Goal: Transaction & Acquisition: Purchase product/service

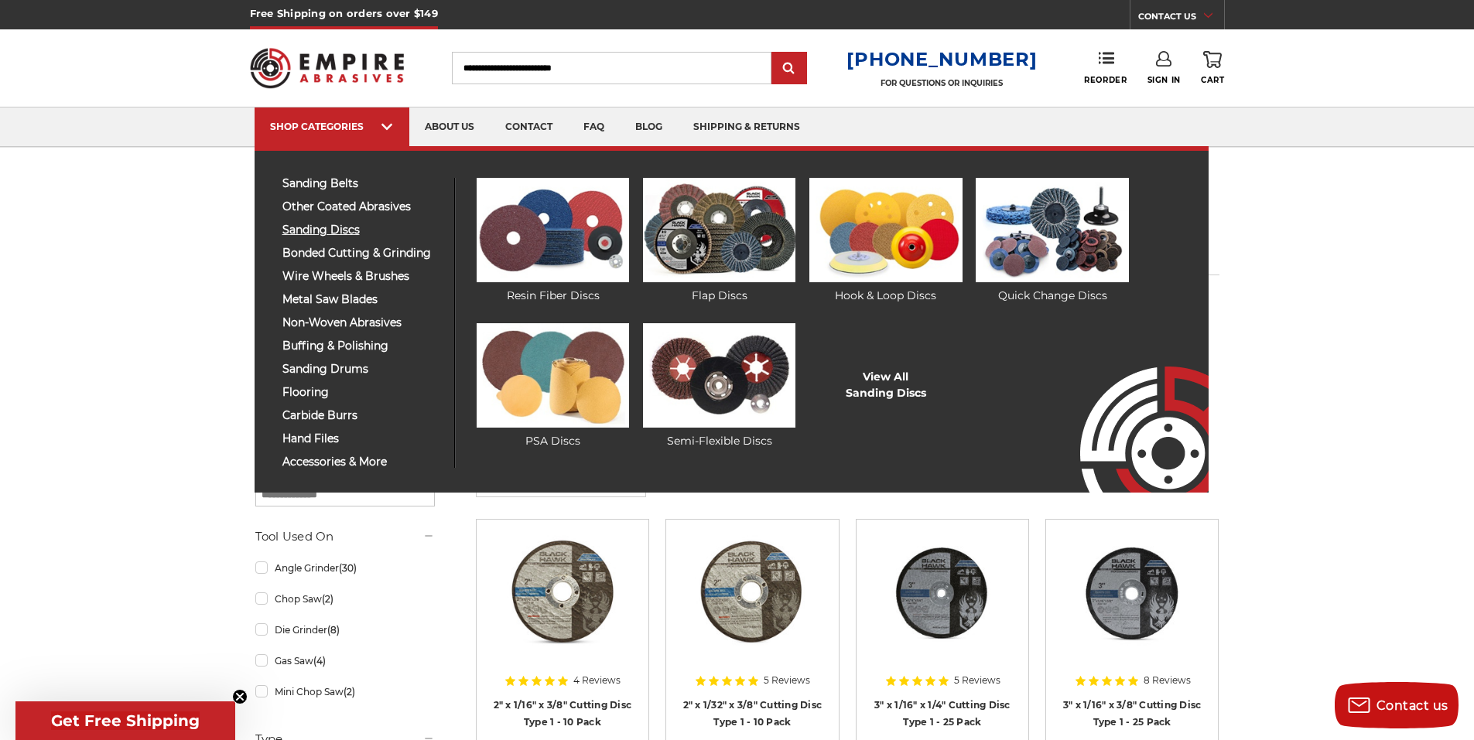
click at [319, 227] on span "sanding discs" at bounding box center [362, 230] width 160 height 12
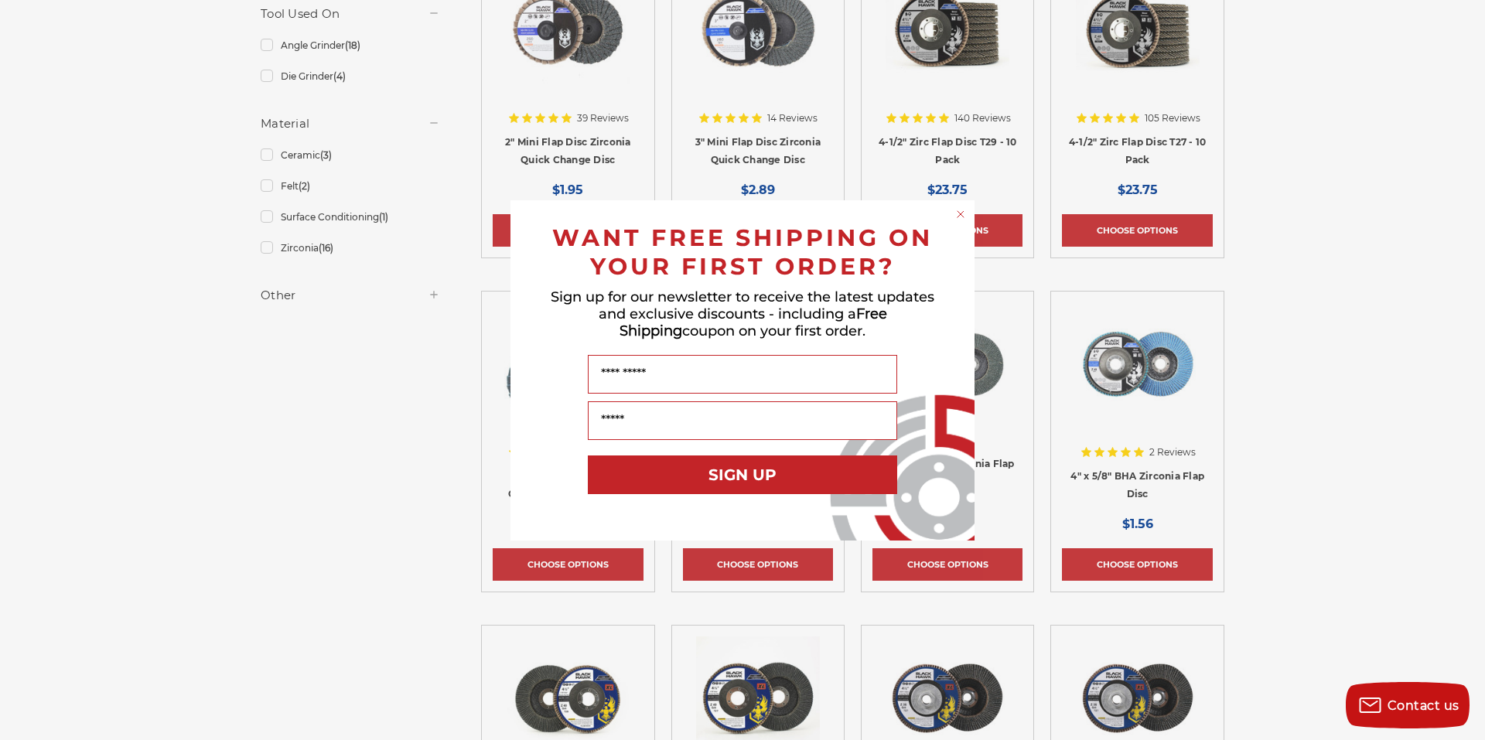
click at [957, 220] on circle "Close dialog" at bounding box center [961, 214] width 15 height 15
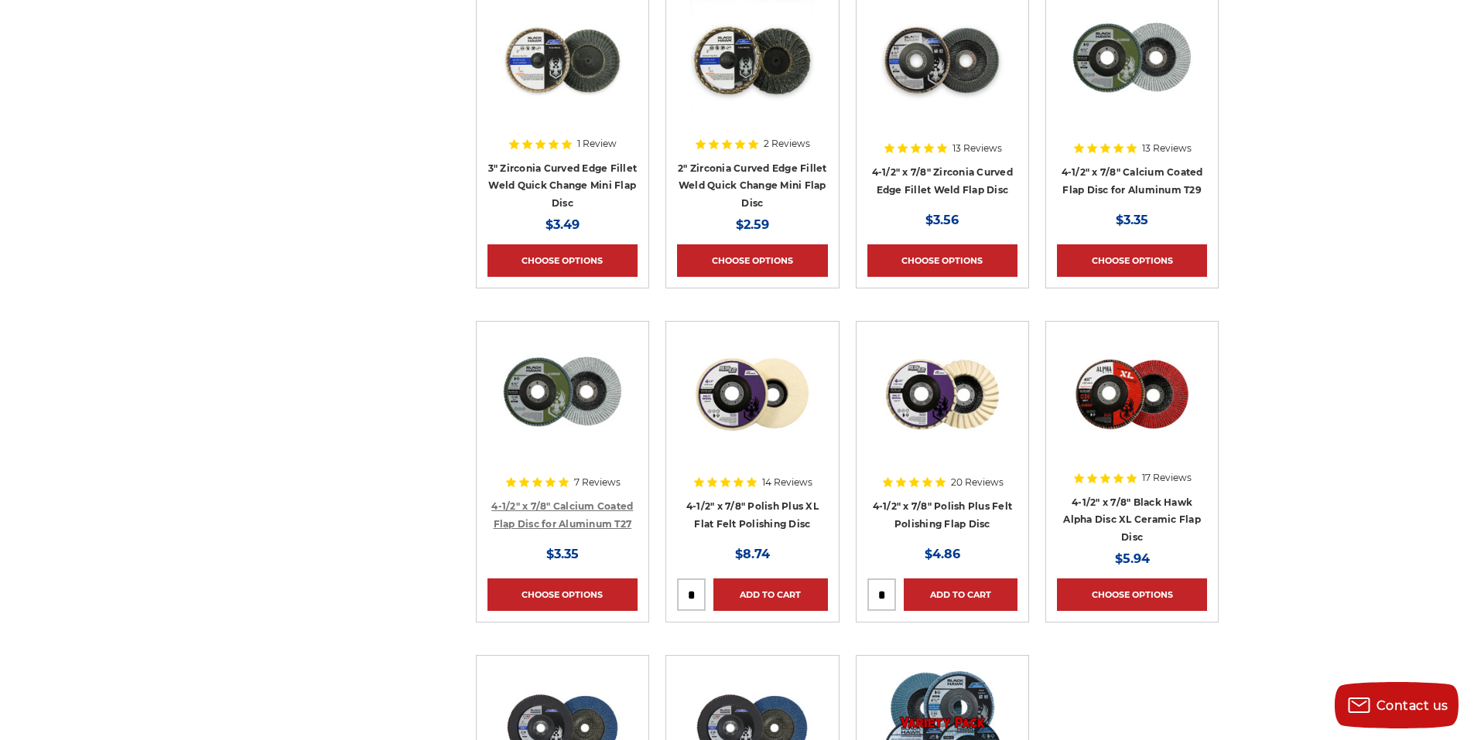
scroll to position [1315, 0]
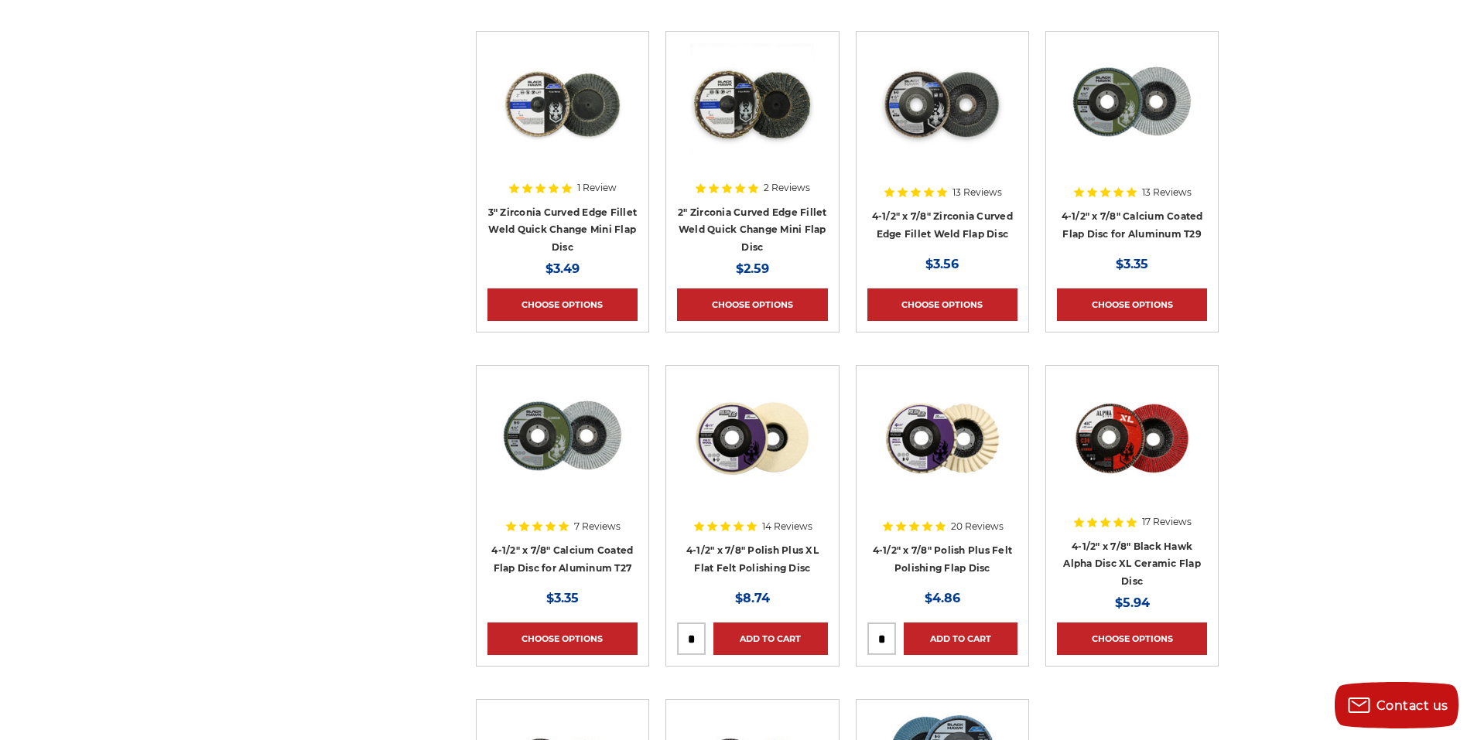
click at [1143, 224] on h4 "4-1/2" x 7/8" Calcium Coated Flap Disc for Aluminum T29" at bounding box center [1132, 228] width 150 height 43
click at [1140, 233] on link "4-1/2" x 7/8" Calcium Coated Flap Disc for Aluminum T29" at bounding box center [1132, 224] width 142 height 29
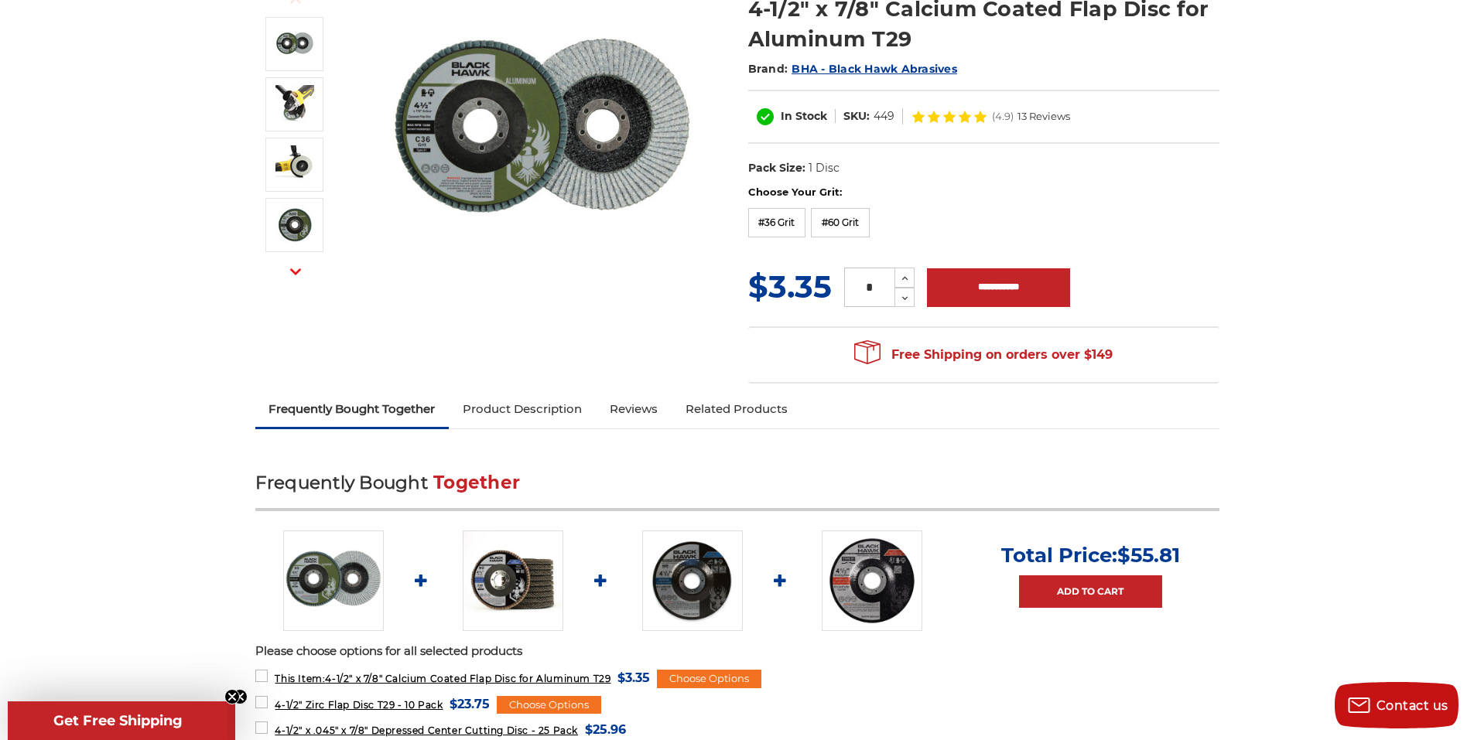
scroll to position [155, 0]
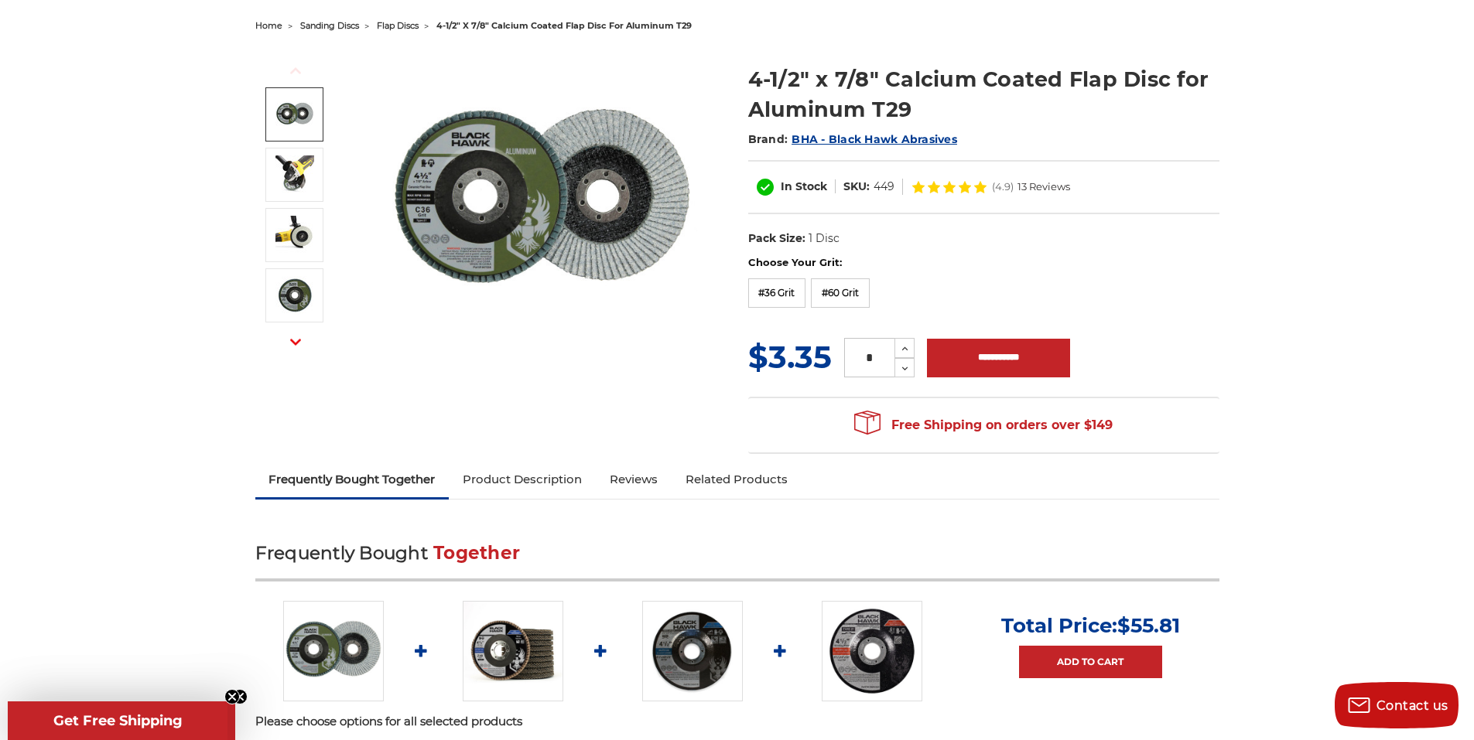
click at [299, 107] on img at bounding box center [294, 114] width 39 height 39
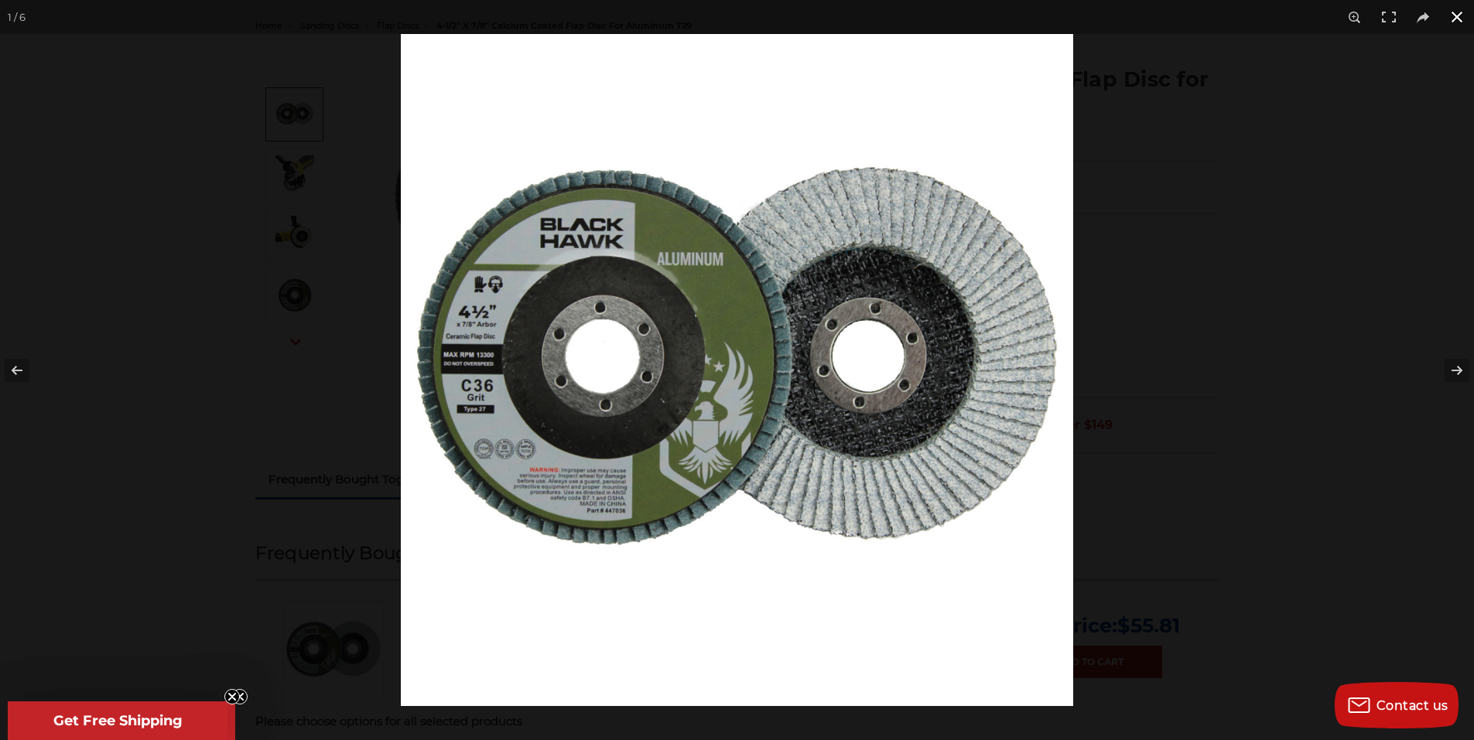
click at [1459, 17] on button at bounding box center [1457, 17] width 34 height 34
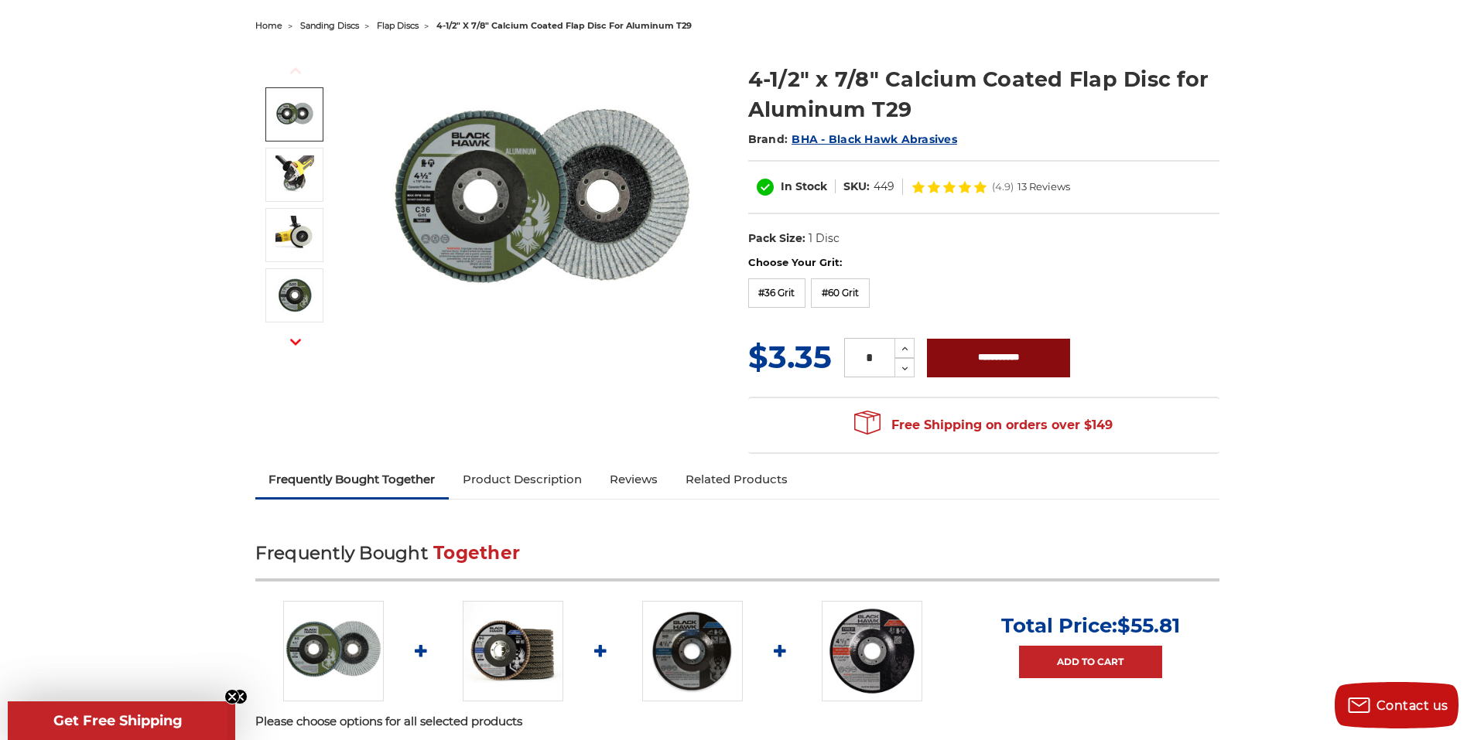
click at [1003, 357] on input "**********" at bounding box center [998, 358] width 143 height 39
click at [860, 285] on label "#60 Grit" at bounding box center [840, 292] width 59 height 29
click at [1003, 368] on input "**********" at bounding box center [998, 358] width 143 height 39
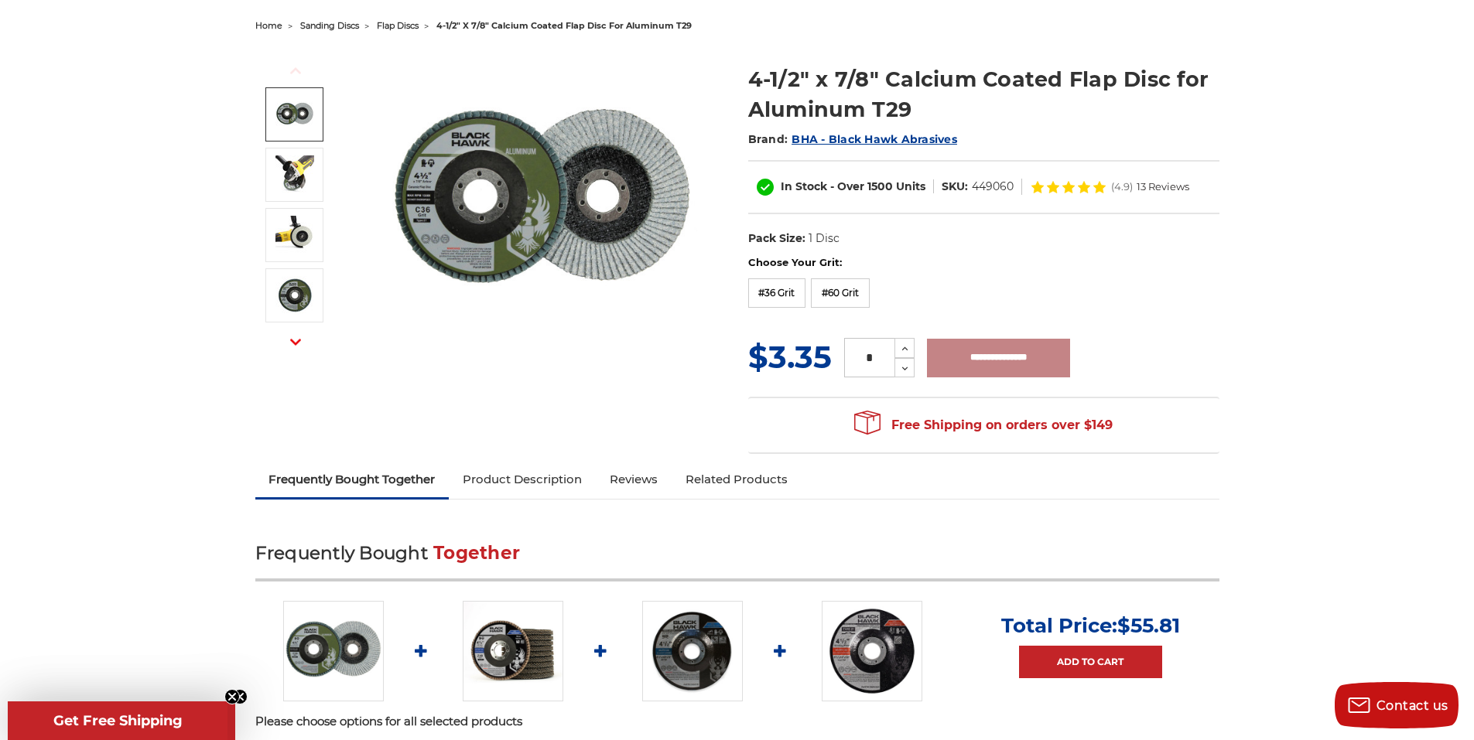
type input "**********"
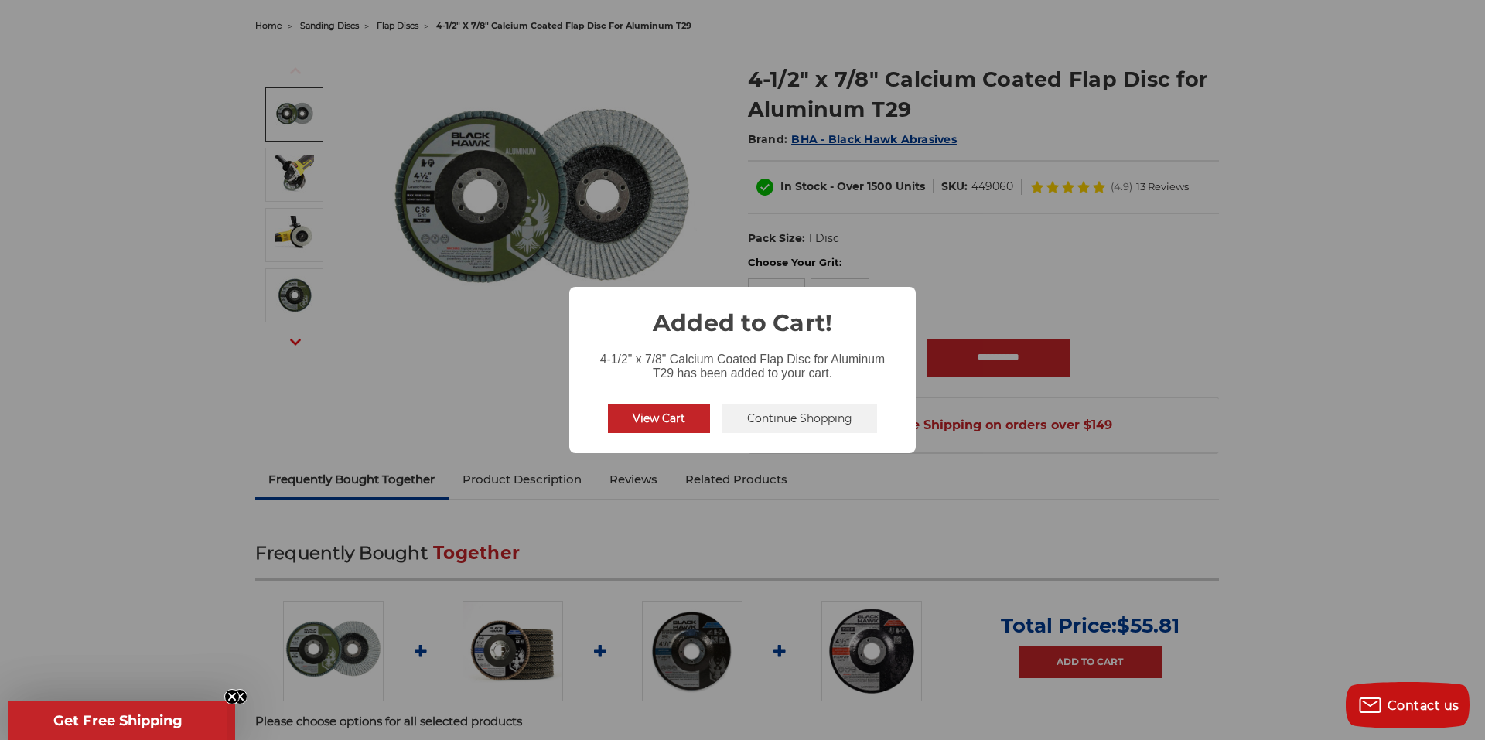
click at [654, 410] on button "View Cart" at bounding box center [659, 418] width 102 height 29
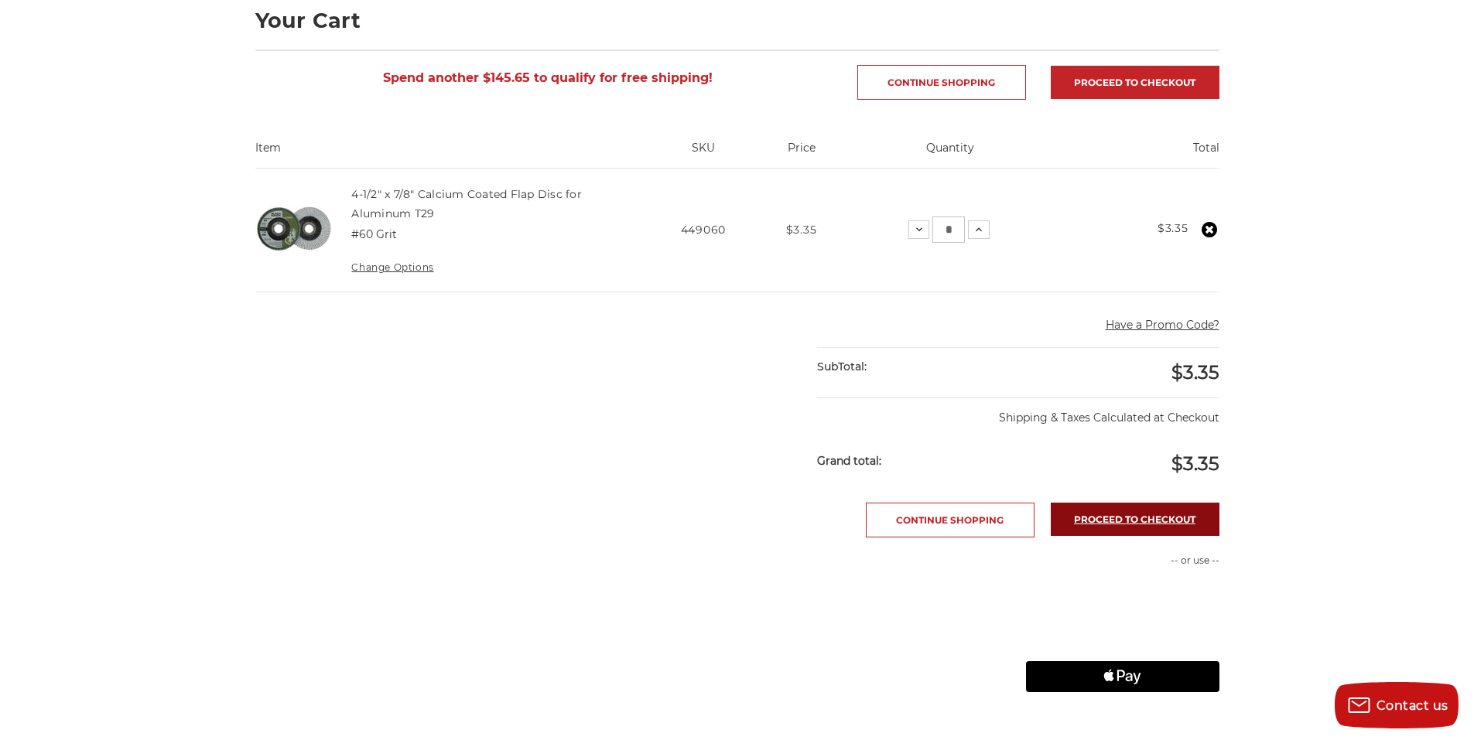
drag, startPoint x: 1142, startPoint y: 539, endPoint x: 1143, endPoint y: 519, distance: 20.2
click at [1143, 539] on main "home your cart Your Cart Spend another $145.65 to qualify for free shipping! Co…" at bounding box center [737, 413] width 980 height 952
click at [1143, 518] on link "Proceed to checkout" at bounding box center [1135, 519] width 169 height 33
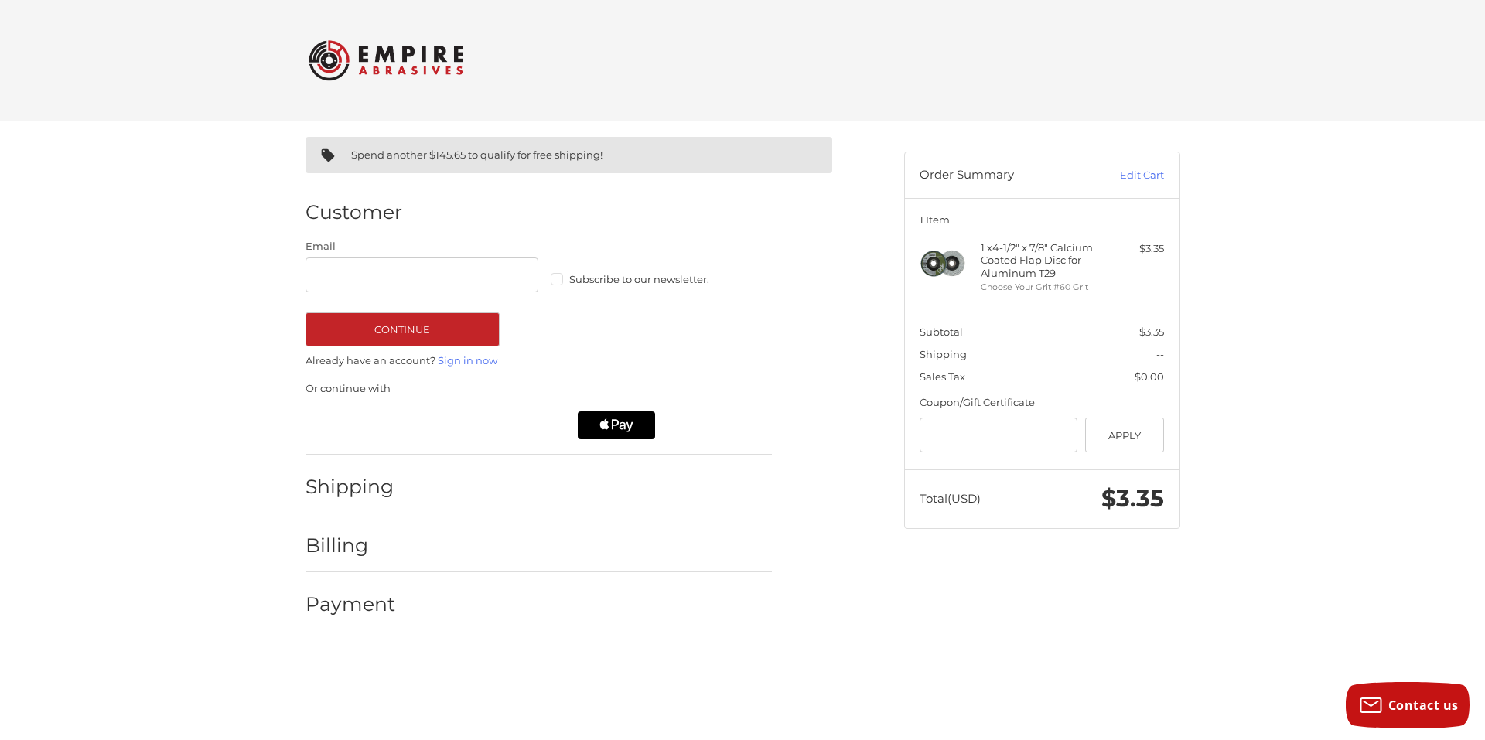
click at [429, 493] on div at bounding box center [591, 490] width 361 height 19
click at [396, 487] on div "Shipping" at bounding box center [539, 487] width 466 height 53
click at [396, 486] on div "Shipping" at bounding box center [539, 487] width 466 height 53
click at [985, 357] on span "Shipping" at bounding box center [1025, 354] width 210 height 15
click at [357, 206] on h2 "Customer" at bounding box center [354, 212] width 97 height 24
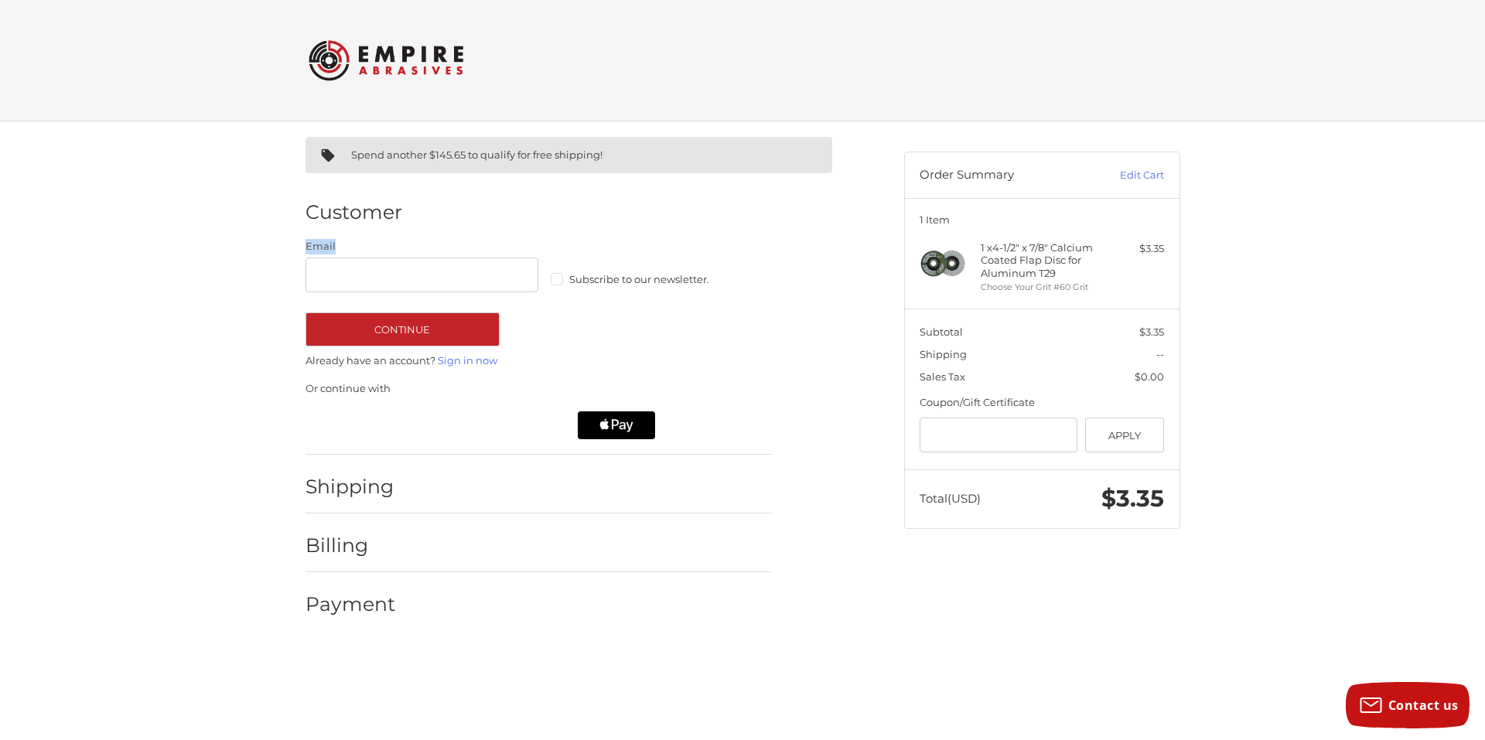
drag, startPoint x: 429, startPoint y: 237, endPoint x: 588, endPoint y: 253, distance: 159.4
click at [572, 253] on li "Customer Guest Customer Email Subscribe to our newsletter. Continue Already hav…" at bounding box center [539, 317] width 466 height 274
click at [659, 270] on div "Subscribe to our newsletter." at bounding box center [655, 267] width 234 height 46
click at [347, 227] on div "Customer" at bounding box center [539, 212] width 466 height 53
click at [870, 284] on div "Spend another $145.65 to qualify for free shipping! Customer Guest Customer Ema…" at bounding box center [593, 375] width 599 height 509
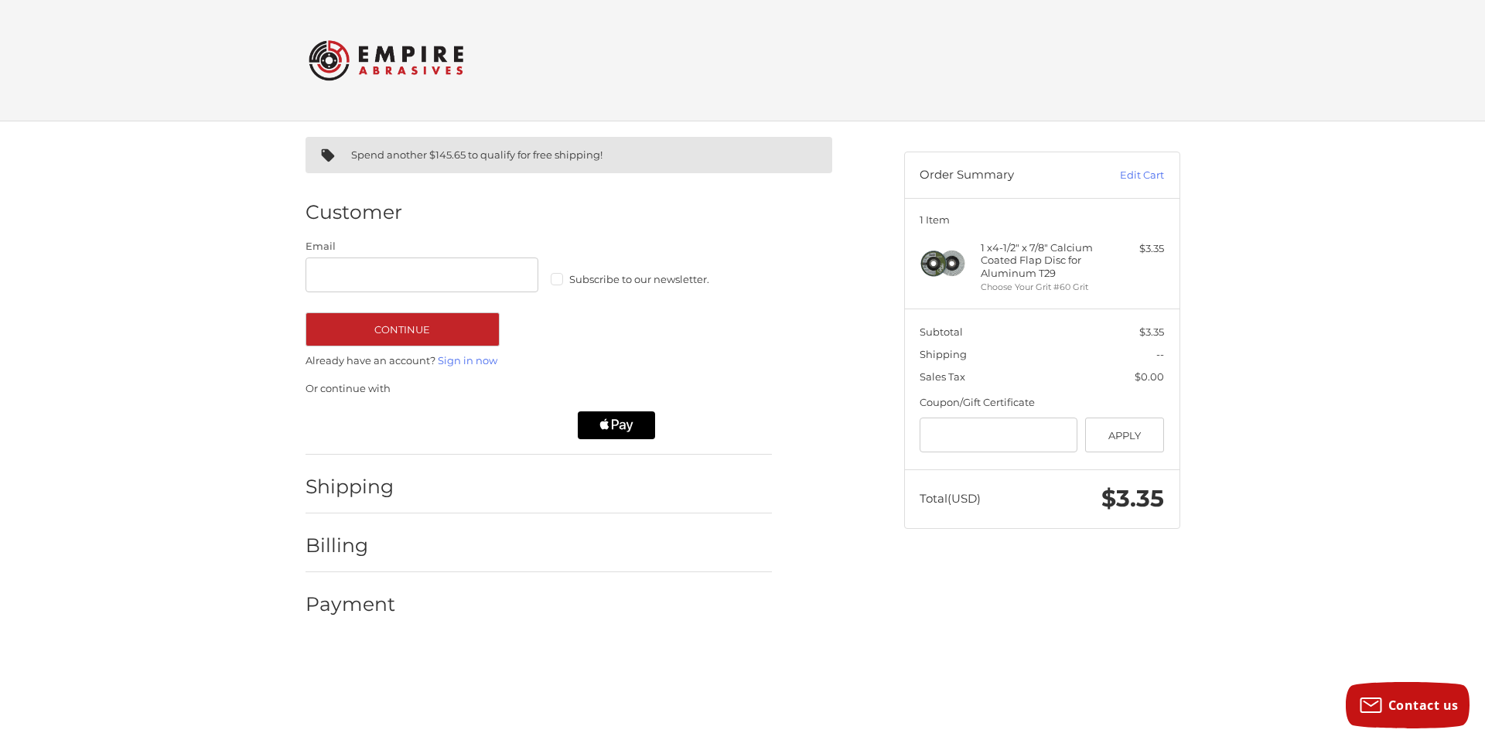
drag, startPoint x: 378, startPoint y: 499, endPoint x: 377, endPoint y: 491, distance: 7.8
click at [378, 496] on div "Shipping" at bounding box center [351, 486] width 91 height 27
drag, startPoint x: 377, startPoint y: 491, endPoint x: 348, endPoint y: 401, distance: 94.9
click at [374, 487] on h2 "Shipping" at bounding box center [351, 487] width 91 height 24
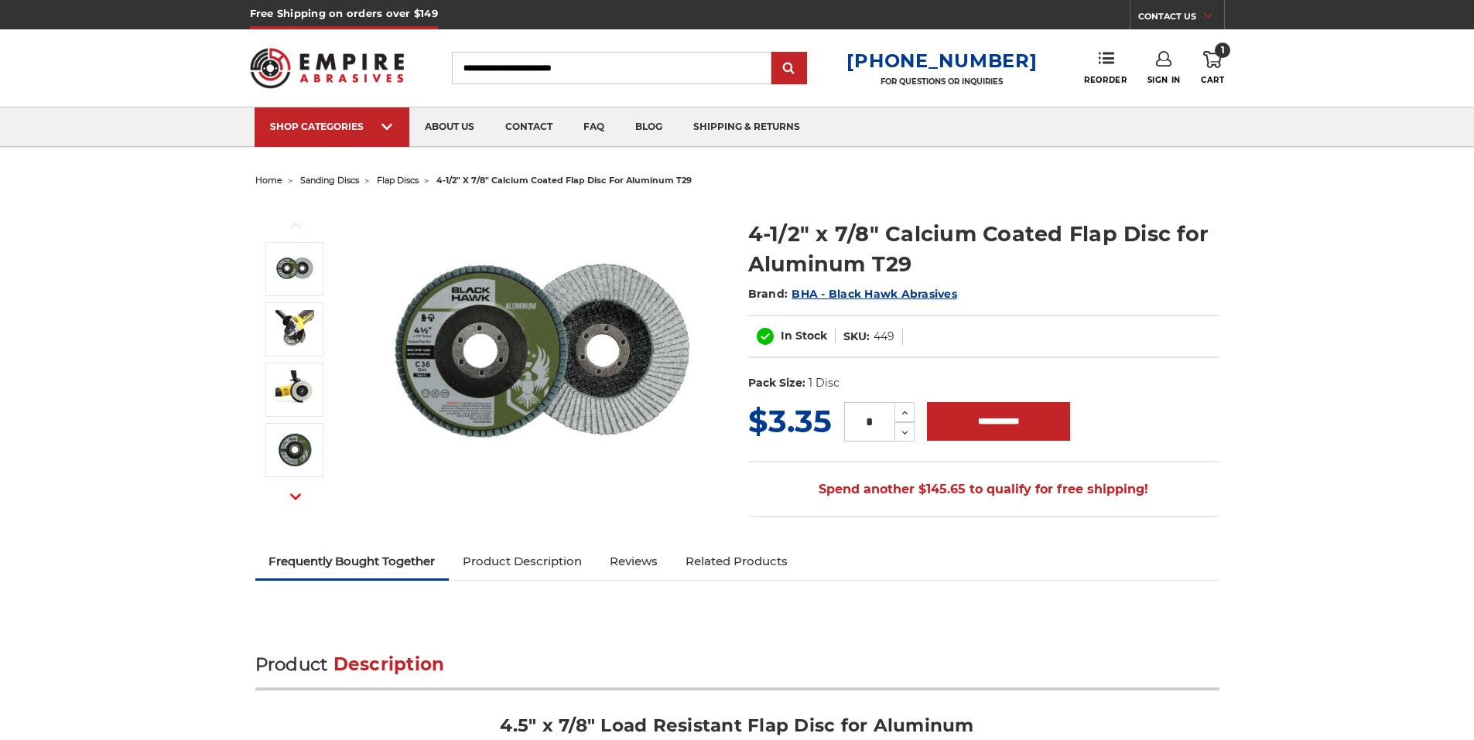
scroll to position [155, 0]
